Goal: Task Accomplishment & Management: Complete application form

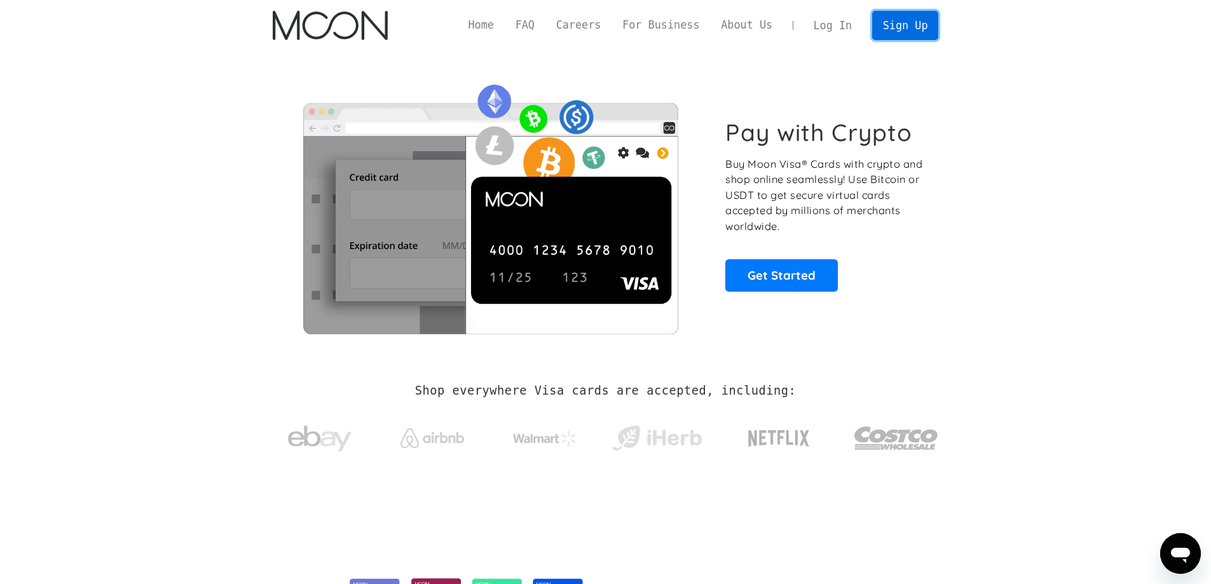
click at [915, 25] on link "Sign Up" at bounding box center [905, 25] width 66 height 29
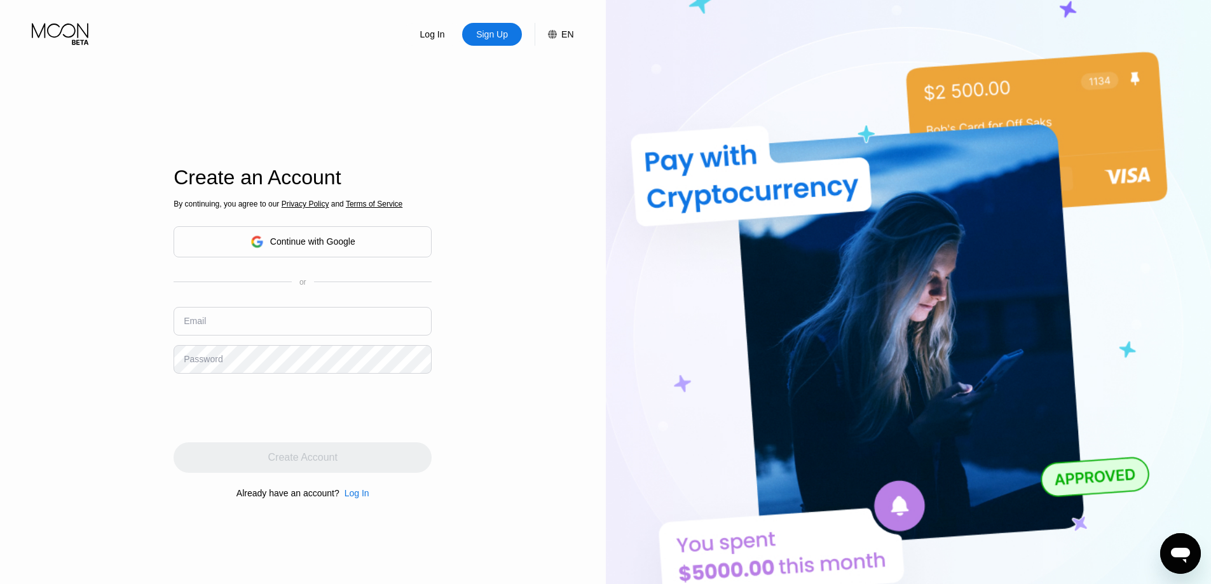
click at [182, 320] on input "text" at bounding box center [302, 321] width 258 height 29
type input "[EMAIL_ADDRESS][DOMAIN_NAME]"
click at [461, 267] on div "Log In Sign Up EN Language English Save Create an Account By continuing, you ag…" at bounding box center [303, 321] width 606 height 642
click at [522, 290] on div "Log In Sign Up EN Language English Save Create an Account By continuing, you ag…" at bounding box center [303, 321] width 606 height 642
click at [154, 362] on div "Log In Sign Up EN Language English Save Create an Account By continuing, you ag…" at bounding box center [303, 321] width 606 height 642
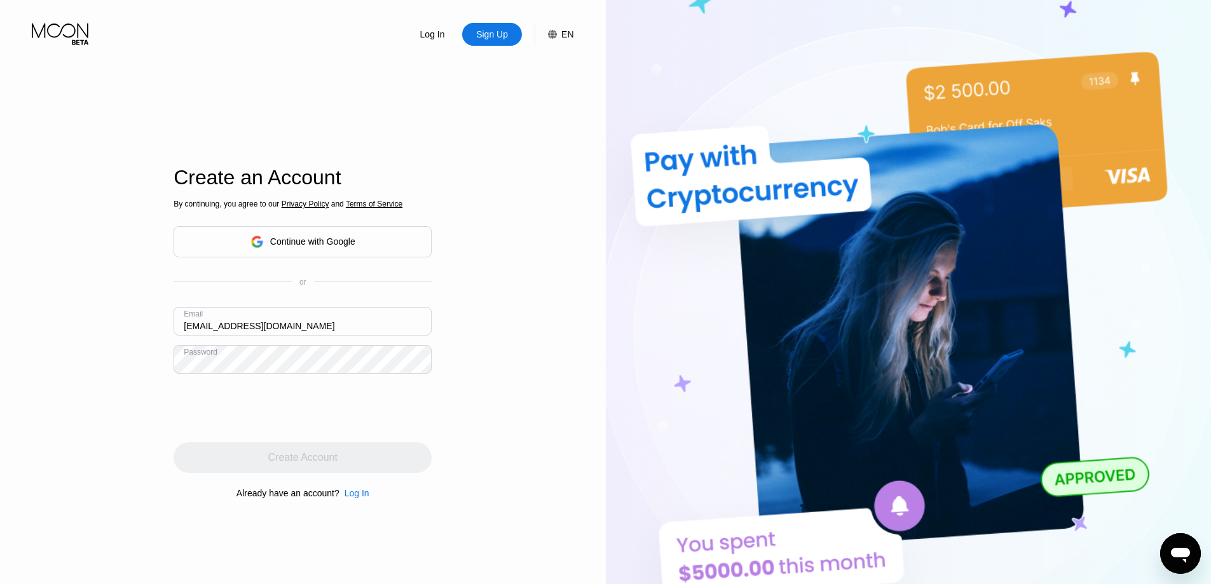
click at [171, 362] on div "Log In Sign Up EN Language English Save Create an Account By continuing, you ag…" at bounding box center [303, 321] width 606 height 642
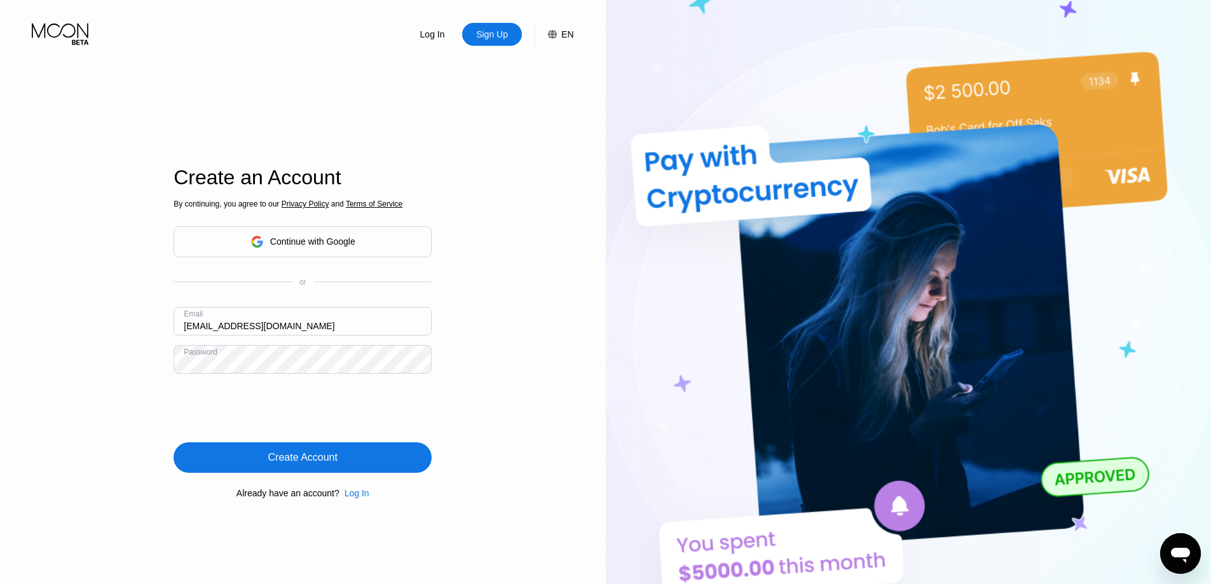
click at [360, 460] on div "Create Account" at bounding box center [302, 457] width 258 height 31
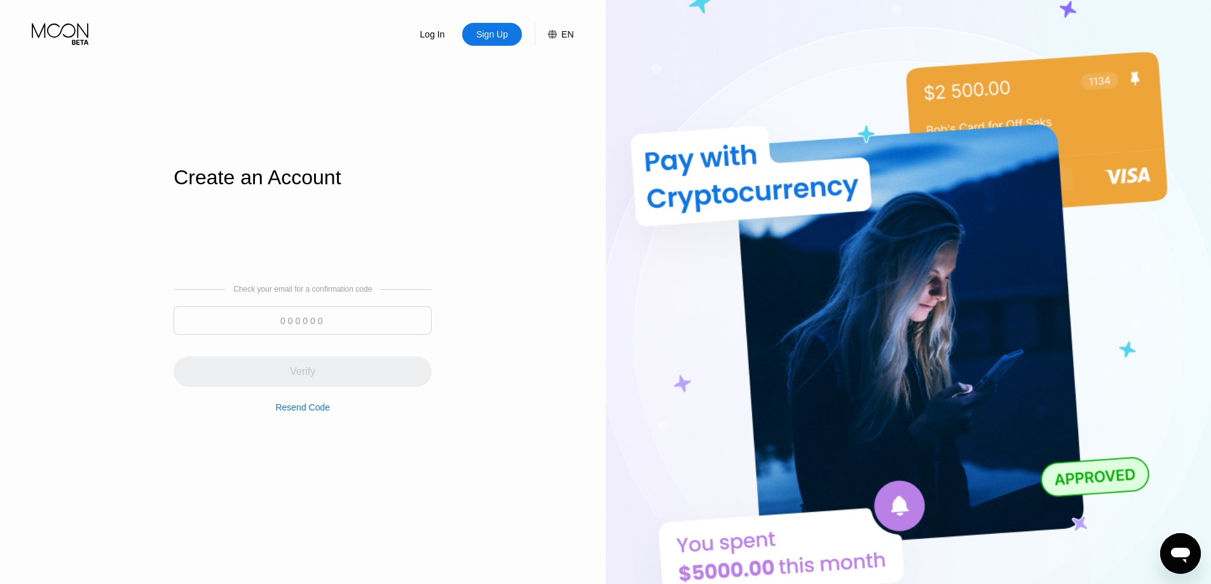
click at [250, 317] on input at bounding box center [302, 320] width 258 height 29
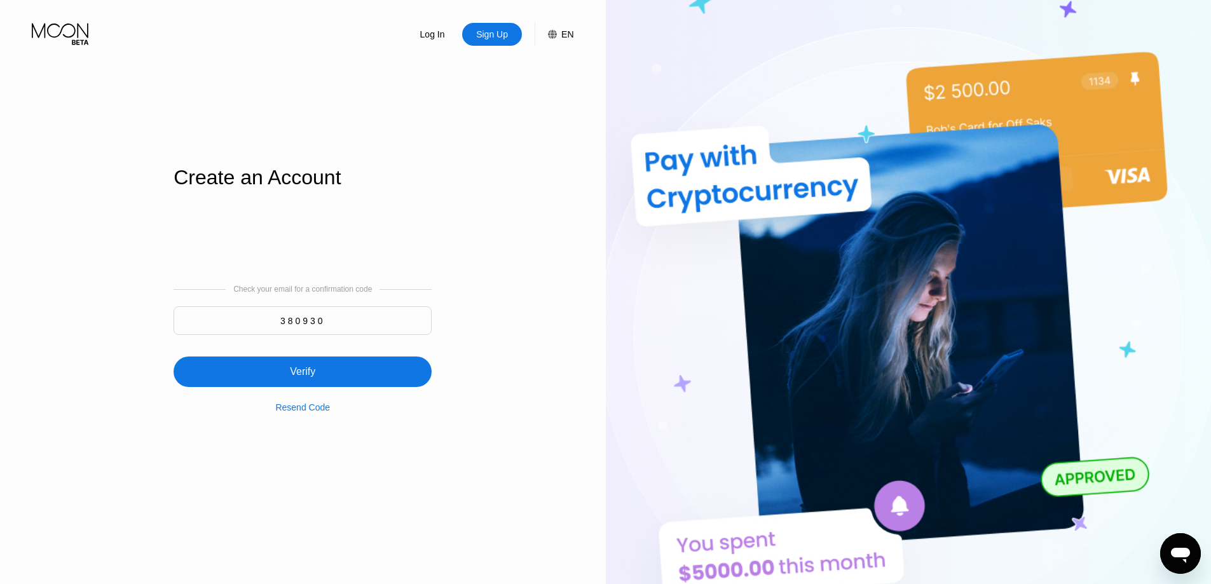
type input "380930"
click at [300, 375] on div "Verify" at bounding box center [302, 371] width 25 height 13
